Goal: Find specific page/section: Find specific page/section

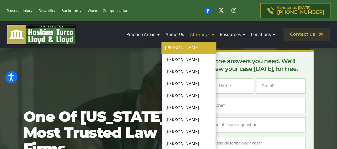
scroll to position [17, 0]
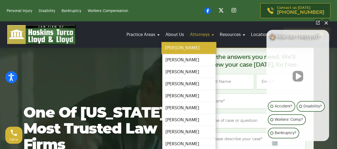
click at [185, 48] on link "[PERSON_NAME]" at bounding box center [188, 48] width 55 height 12
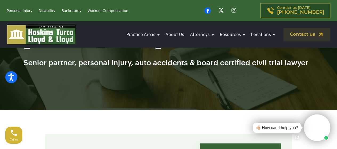
scroll to position [58, 0]
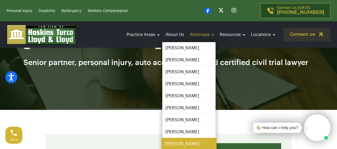
click at [183, 144] on link "[PERSON_NAME]" at bounding box center [188, 144] width 55 height 12
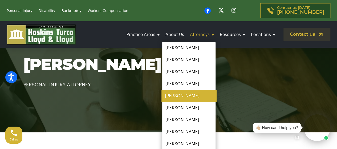
scroll to position [36, 0]
